Goal: Information Seeking & Learning: Learn about a topic

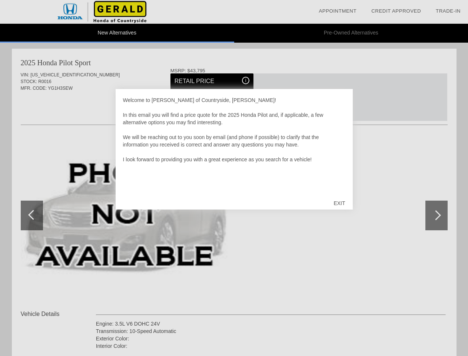
scroll to position [759, 0]
